Goal: Task Accomplishment & Management: Manage account settings

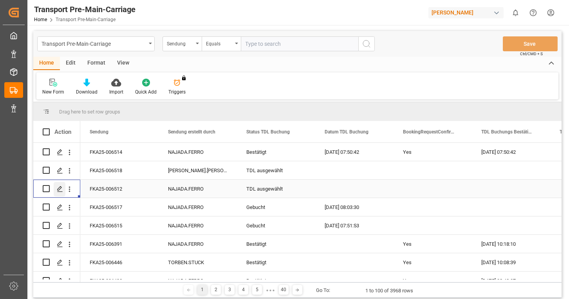
click at [57, 186] on icon "Press SPACE to select this row." at bounding box center [60, 189] width 6 height 6
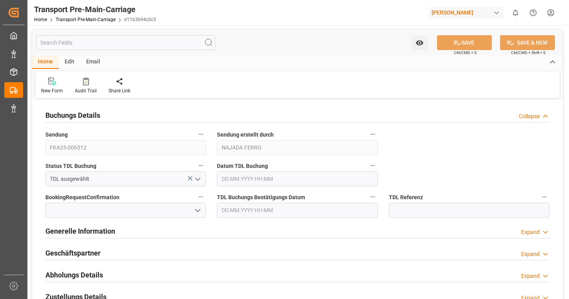
click at [199, 177] on icon "open menu" at bounding box center [197, 179] width 9 height 9
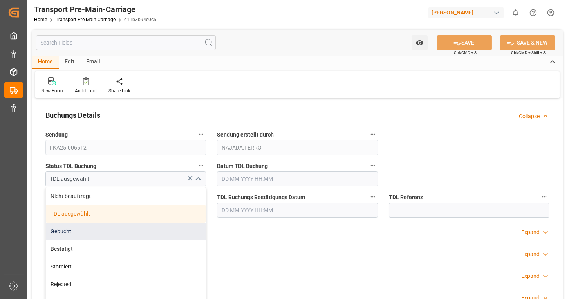
drag, startPoint x: 79, startPoint y: 228, endPoint x: 408, endPoint y: 79, distance: 360.5
click at [80, 227] on div "Gebucht" at bounding box center [126, 232] width 160 height 18
type input "Gebucht"
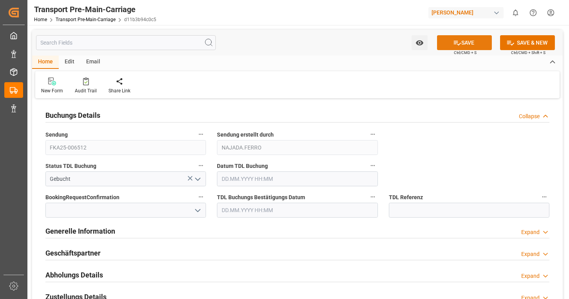
click at [467, 40] on button "SAVE" at bounding box center [464, 42] width 55 height 15
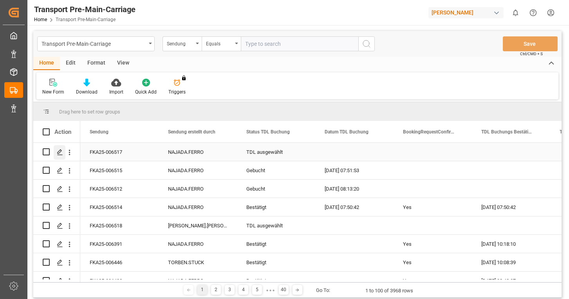
click at [59, 154] on icon "Press SPACE to select this row." at bounding box center [60, 152] width 6 height 6
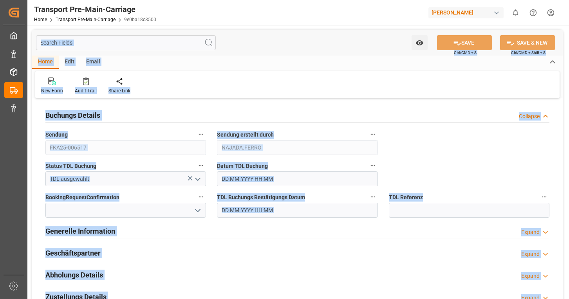
click at [202, 79] on div "New Form Audit Trail Share Link" at bounding box center [297, 84] width 524 height 27
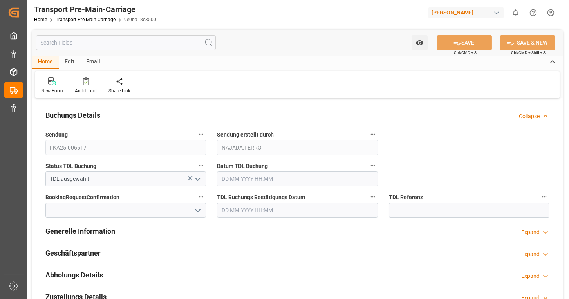
click at [200, 177] on icon "open menu" at bounding box center [197, 179] width 9 height 9
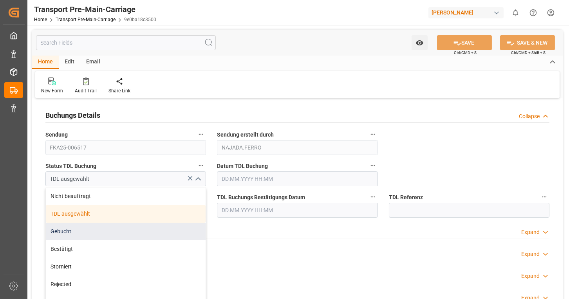
click at [61, 231] on div "Gebucht" at bounding box center [126, 232] width 160 height 18
type input "Gebucht"
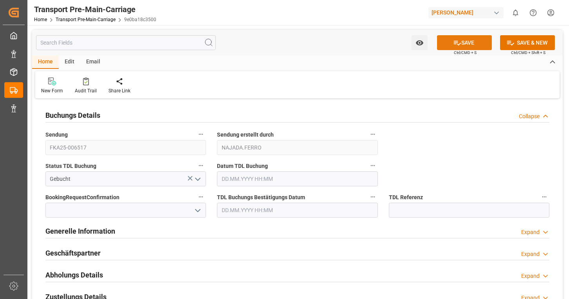
click at [445, 43] on button "SAVE" at bounding box center [464, 42] width 55 height 15
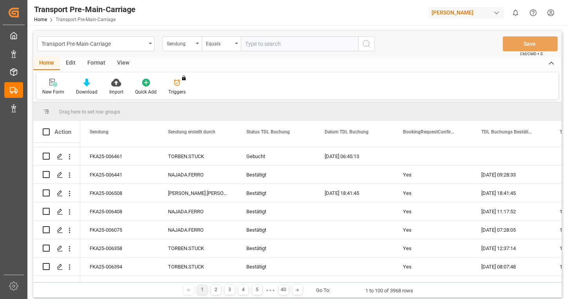
scroll to position [39, 0]
